Goal: Information Seeking & Learning: Learn about a topic

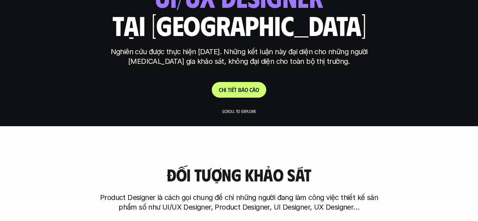
scroll to position [107, 0]
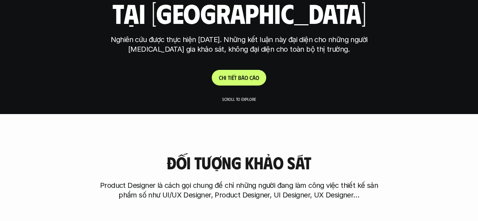
click at [238, 75] on p "C h i t i ế t b á o c á o" at bounding box center [239, 77] width 40 height 7
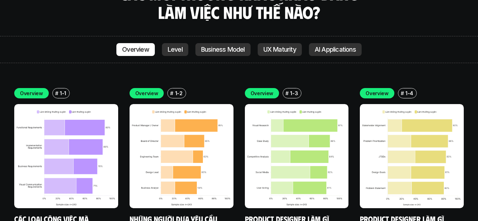
scroll to position [1980, 0]
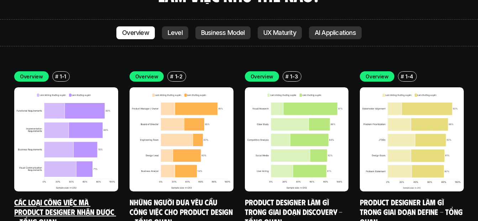
click at [64, 97] on img at bounding box center [66, 139] width 104 height 104
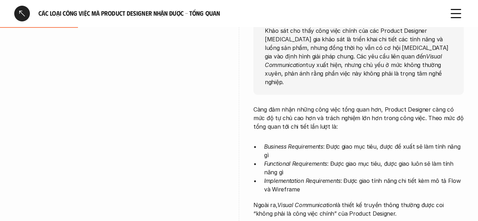
scroll to position [142, 0]
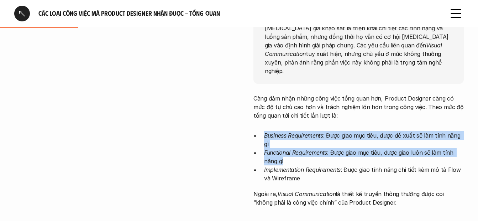
drag, startPoint x: 260, startPoint y: 127, endPoint x: 458, endPoint y: 152, distance: 199.8
click at [458, 152] on ul "Business Requirements : Được giao mục tiêu, được đề xuất sẽ làm tính năng gì Fu…" at bounding box center [358, 156] width 210 height 51
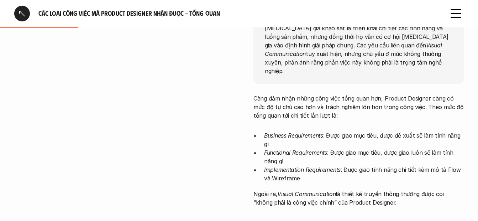
drag, startPoint x: 458, startPoint y: 152, endPoint x: 401, endPoint y: 159, distance: 57.3
click at [401, 165] on p "Implementation Requirements : Được giao tính năng chi tiết kèm mô tả Flow và Wi…" at bounding box center [364, 173] width 200 height 17
drag, startPoint x: 261, startPoint y: 159, endPoint x: 338, endPoint y: 164, distance: 77.3
click at [338, 164] on ul "Business Requirements : Được giao mục tiêu, được đề xuất sẽ làm tính năng gì Fu…" at bounding box center [358, 156] width 210 height 51
drag, startPoint x: 338, startPoint y: 164, endPoint x: 312, endPoint y: 174, distance: 27.8
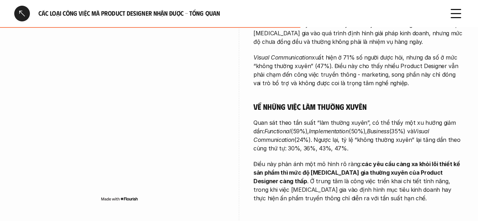
scroll to position [427, 0]
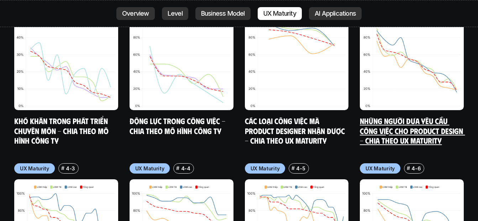
scroll to position [3332, 0]
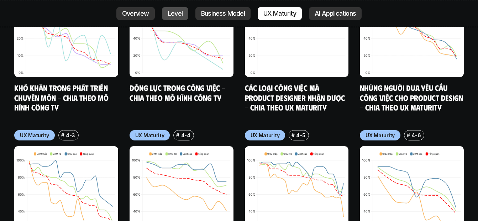
click at [177, 16] on p "Level" at bounding box center [175, 13] width 15 height 7
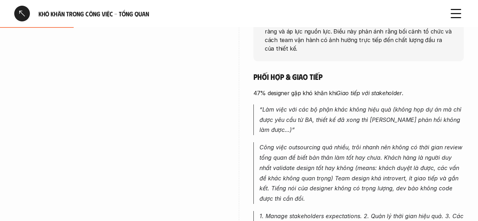
scroll to position [142, 0]
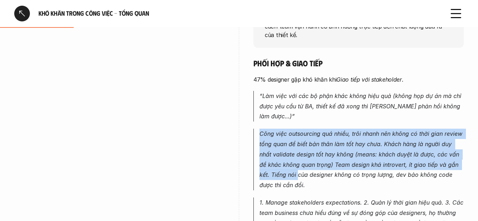
drag, startPoint x: 259, startPoint y: 110, endPoint x: 298, endPoint y: 156, distance: 60.1
click at [298, 156] on p "Công việc outsourcing quá nhiều, trôi nhanh nên không có thời gian review tổng …" at bounding box center [361, 159] width 204 height 62
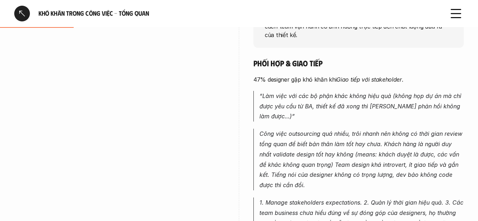
drag, startPoint x: 298, startPoint y: 156, endPoint x: 418, endPoint y: 174, distance: 121.9
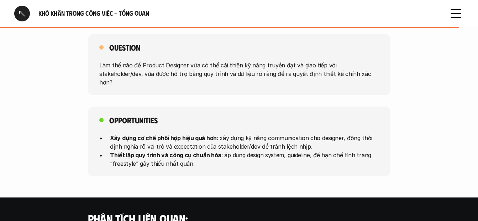
scroll to position [676, 0]
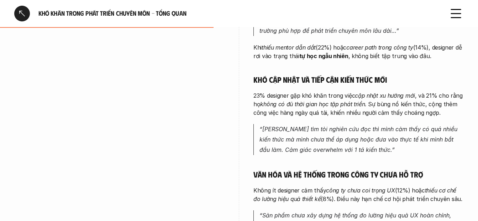
scroll to position [285, 0]
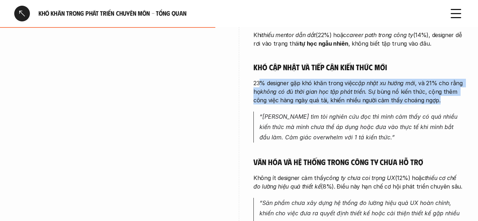
drag, startPoint x: 260, startPoint y: 80, endPoint x: 458, endPoint y: 97, distance: 198.2
click at [458, 97] on p "23% designer gặp khó khăn trong việc cập nhật xu hướng mới , và 21% cho rằng họ…" at bounding box center [358, 92] width 210 height 26
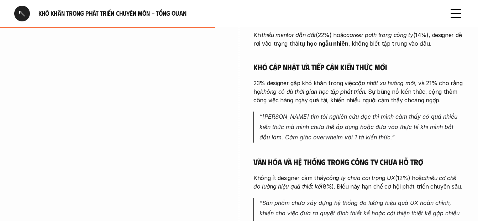
drag, startPoint x: 458, startPoint y: 97, endPoint x: 413, endPoint y: 118, distance: 49.3
click at [415, 118] on em "“Càng tìm tòi nghiên cứu đọc thì mình cảm thấy có quá nhiều kiến thức mà mình c…" at bounding box center [359, 127] width 200 height 28
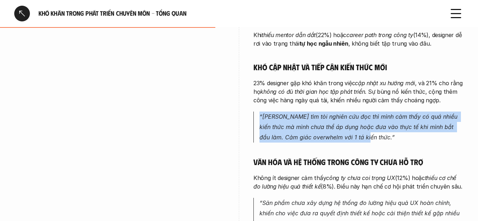
drag, startPoint x: 252, startPoint y: 113, endPoint x: 471, endPoint y: 136, distance: 220.4
click at [471, 136] on div "overview Các thách thức phát triển sự nghiệp của Product Designer tập trung vào…" at bounding box center [239, 52] width 478 height 443
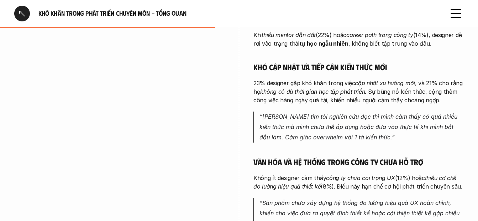
drag, startPoint x: 471, startPoint y: 136, endPoint x: 447, endPoint y: 149, distance: 27.4
click at [447, 149] on div "Thiếu môi trường học hỏi và định hướng rõ ràng 32% designer cho rằng họ thiếu m…" at bounding box center [358, 94] width 210 height 318
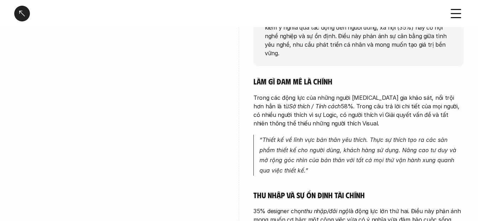
scroll to position [142, 0]
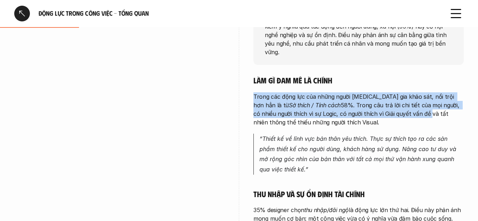
drag, startPoint x: 271, startPoint y: 91, endPoint x: 386, endPoint y: 106, distance: 116.2
click at [386, 106] on p "Trong các động lực của những người [MEDICAL_DATA] gia khảo sát, nổi trội hơn hẳ…" at bounding box center [358, 109] width 210 height 34
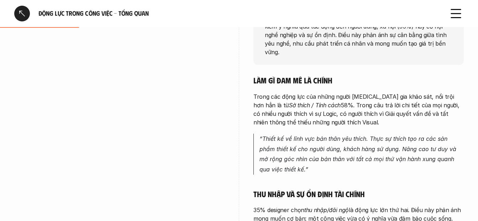
drag, startPoint x: 386, startPoint y: 106, endPoint x: 348, endPoint y: 123, distance: 42.0
drag, startPoint x: 334, startPoint y: 118, endPoint x: 329, endPoint y: 117, distance: 5.4
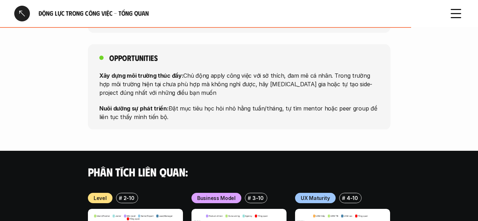
scroll to position [676, 0]
